Goal: Find specific page/section: Find specific page/section

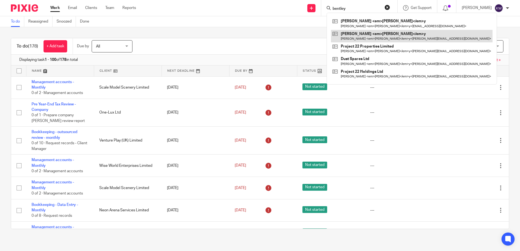
type input "bentley"
click at [359, 33] on link at bounding box center [412, 36] width 162 height 13
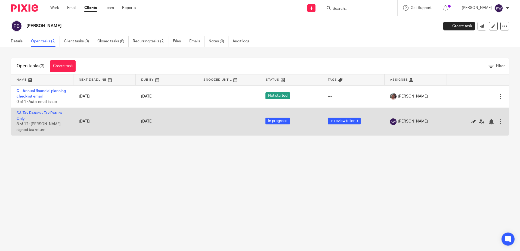
click at [471, 121] on icon at bounding box center [473, 121] width 5 height 5
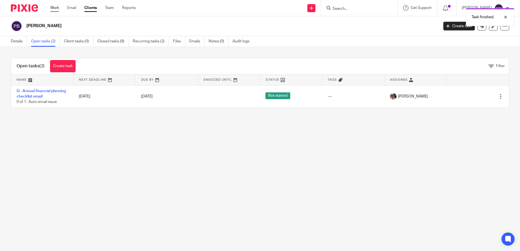
click at [57, 6] on link "Work" at bounding box center [54, 7] width 9 height 5
